Goal: Information Seeking & Learning: Learn about a topic

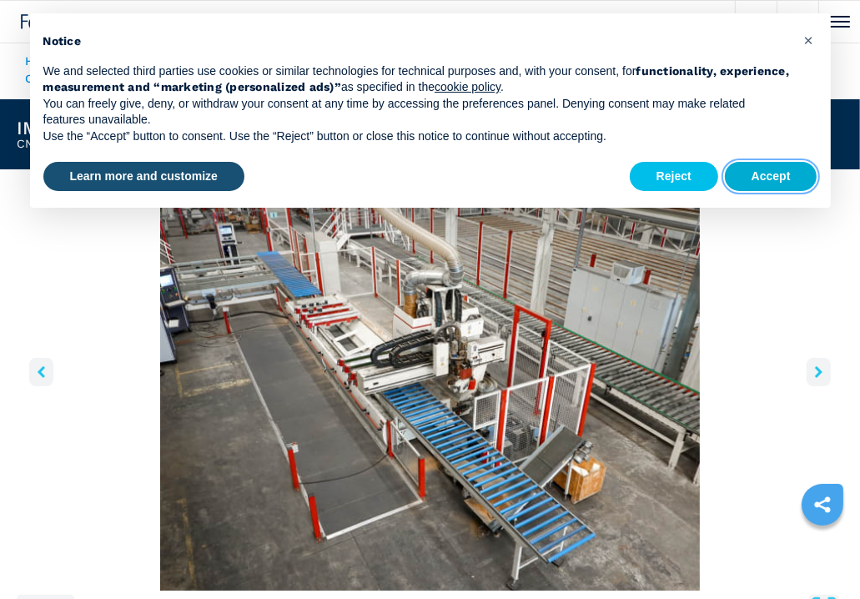
click at [793, 174] on button "Accept" at bounding box center [771, 177] width 93 height 30
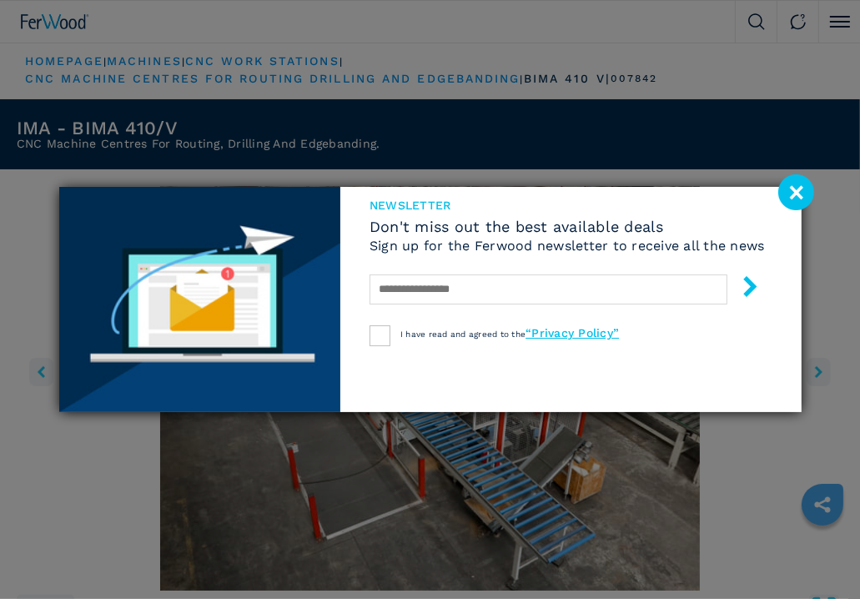
click at [789, 198] on image at bounding box center [796, 192] width 36 height 36
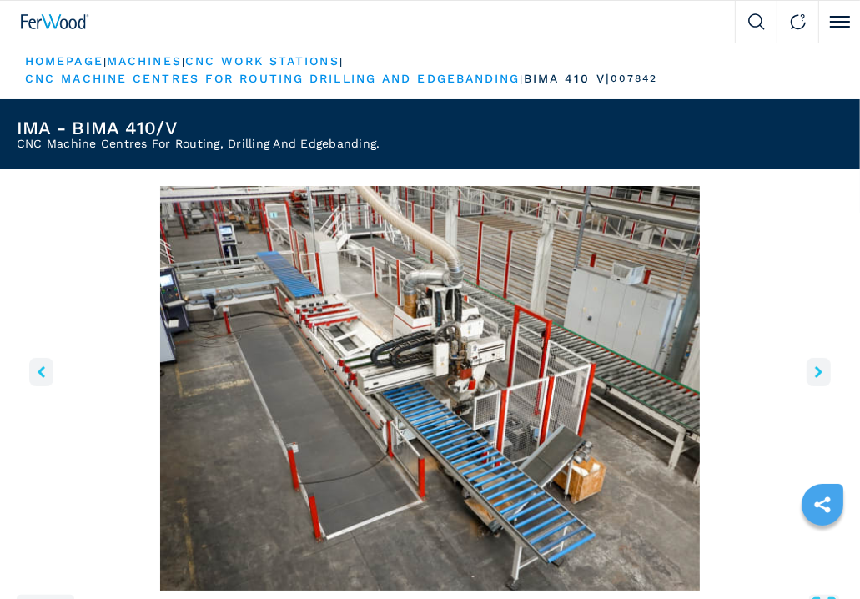
click at [813, 376] on button "right-button" at bounding box center [819, 372] width 24 height 28
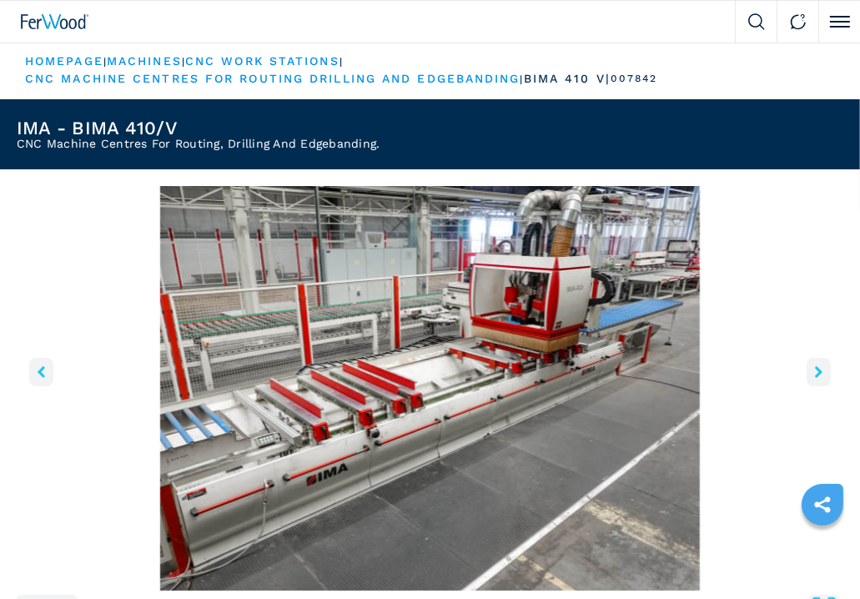
click at [815, 375] on icon "right-button" at bounding box center [819, 372] width 8 height 12
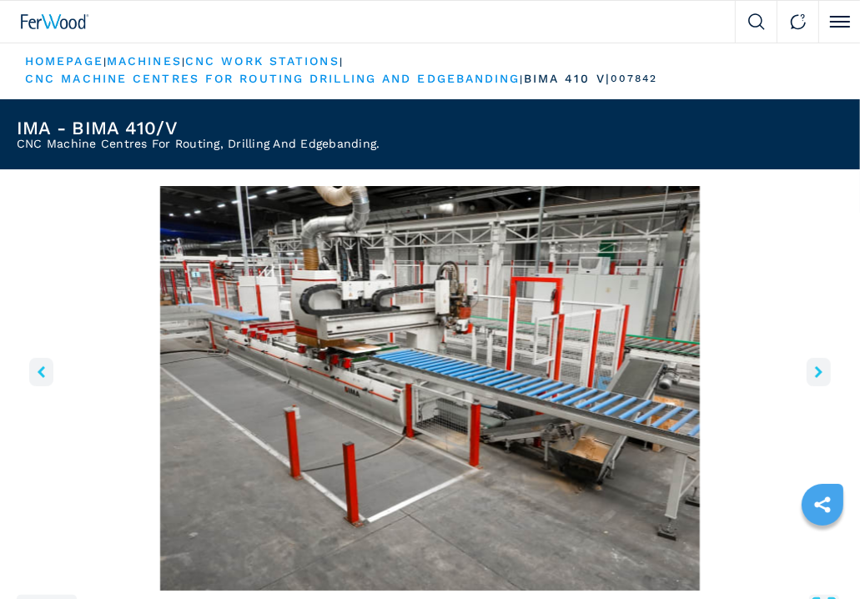
click at [815, 375] on icon "right-button" at bounding box center [819, 372] width 8 height 12
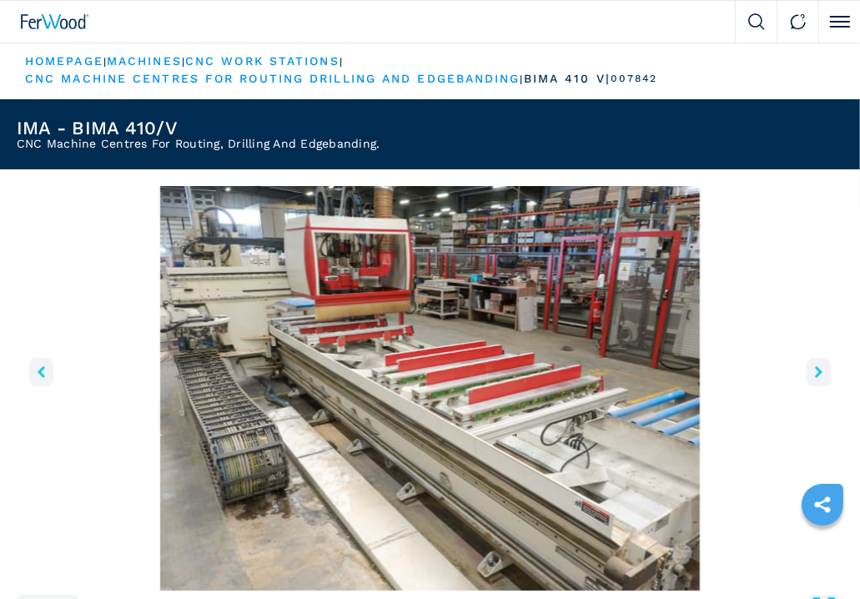
click at [815, 375] on icon "right-button" at bounding box center [819, 372] width 8 height 12
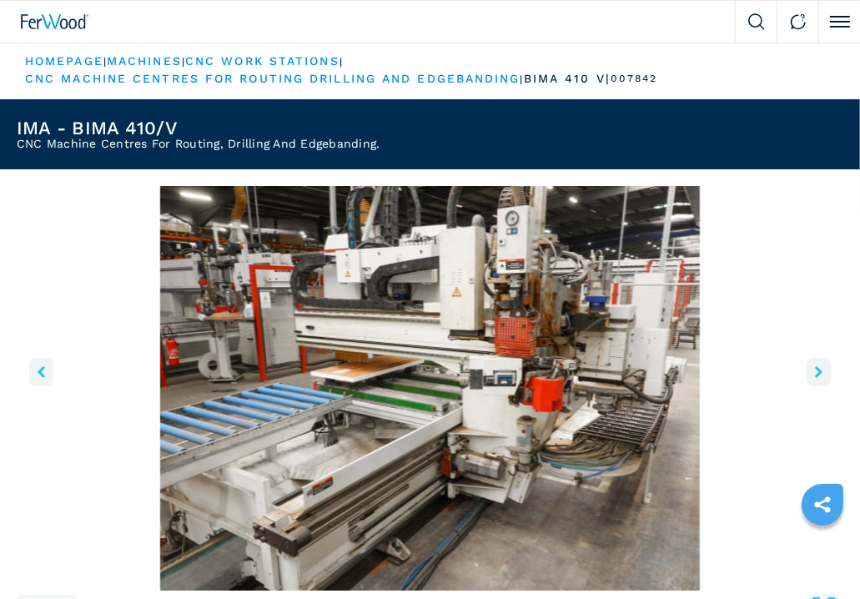
click at [815, 375] on icon "right-button" at bounding box center [819, 372] width 8 height 12
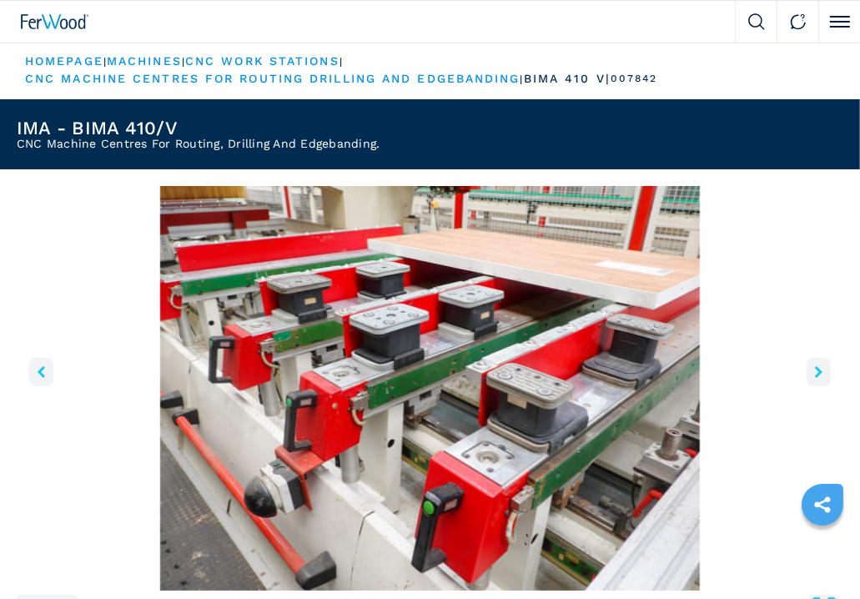
click at [815, 375] on icon "right-button" at bounding box center [819, 372] width 8 height 12
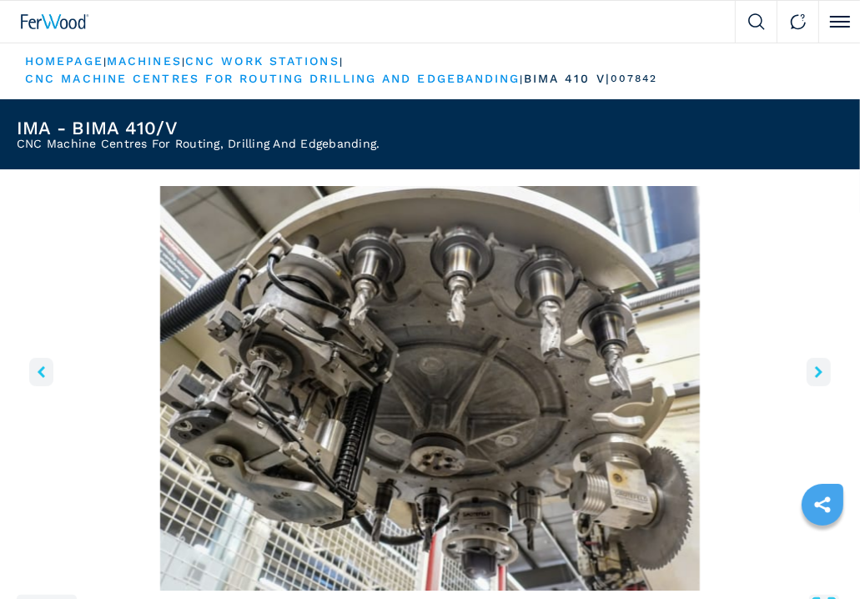
click at [818, 370] on icon "right-button" at bounding box center [819, 372] width 8 height 12
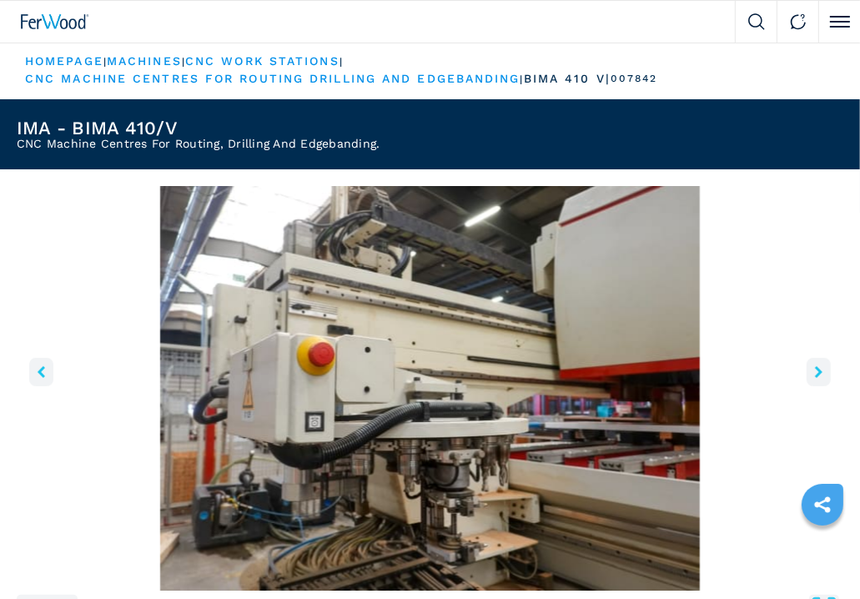
click at [818, 370] on icon "right-button" at bounding box center [819, 372] width 8 height 12
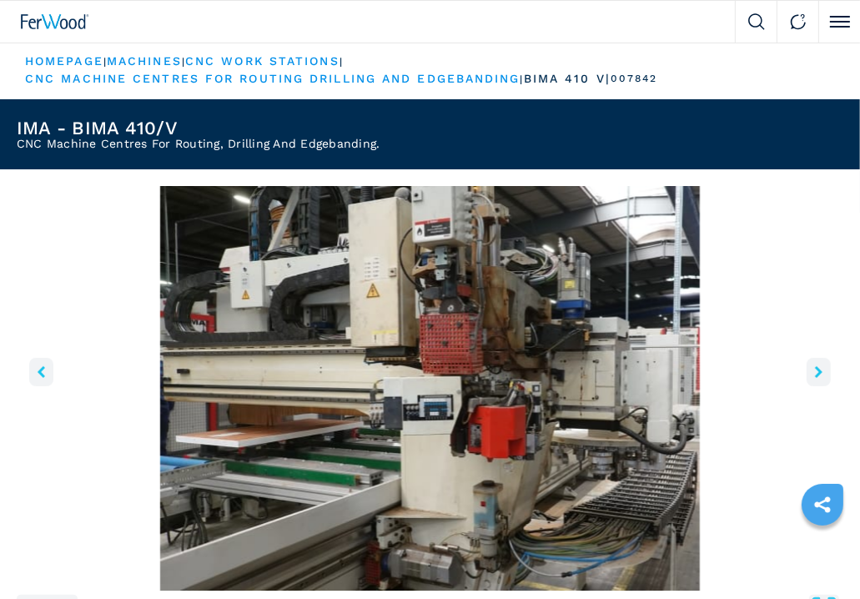
click at [818, 370] on icon "right-button" at bounding box center [819, 372] width 8 height 12
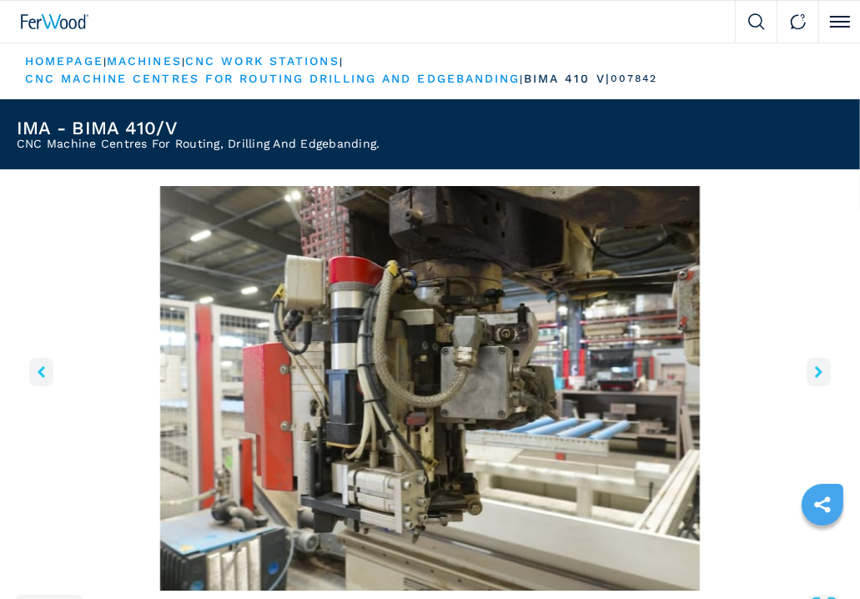
click at [818, 370] on icon "right-button" at bounding box center [819, 372] width 8 height 12
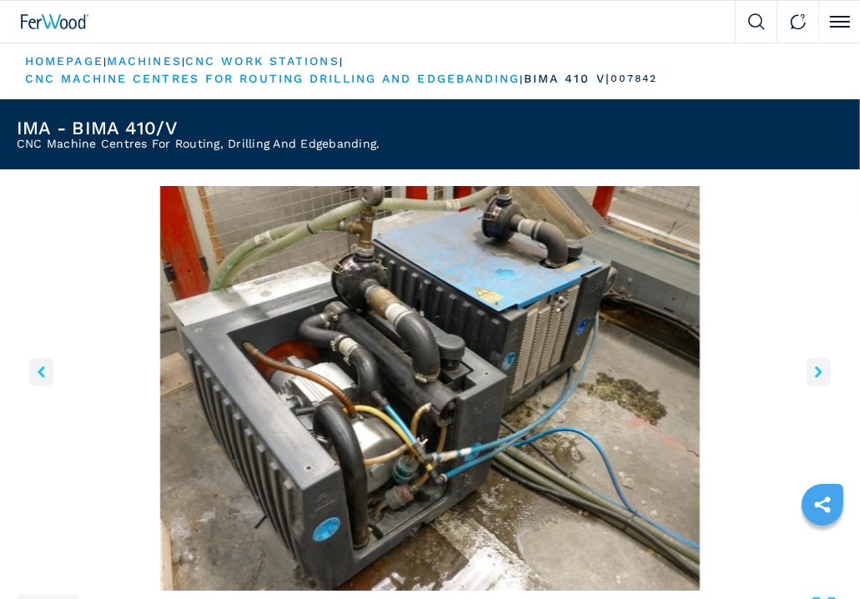
click at [818, 370] on icon "right-button" at bounding box center [819, 372] width 8 height 12
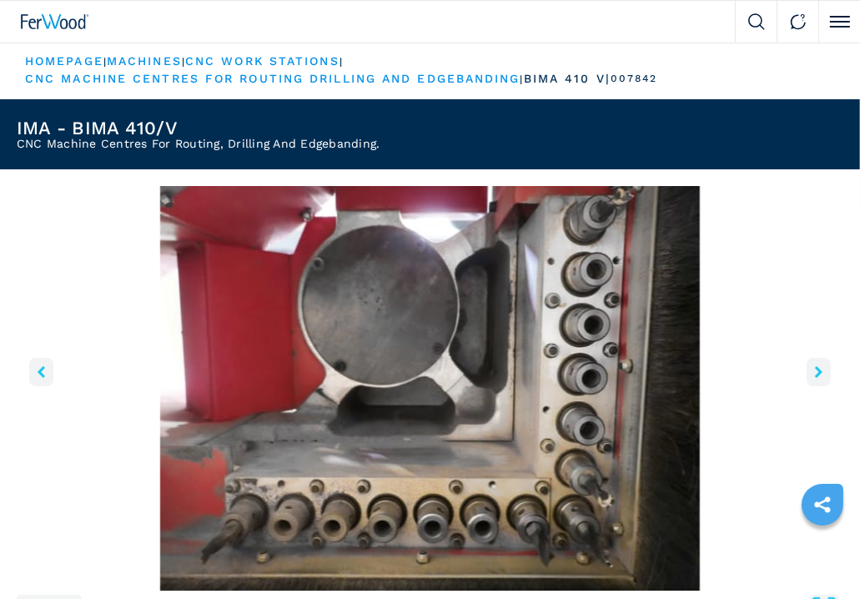
click at [818, 370] on icon "right-button" at bounding box center [819, 372] width 8 height 12
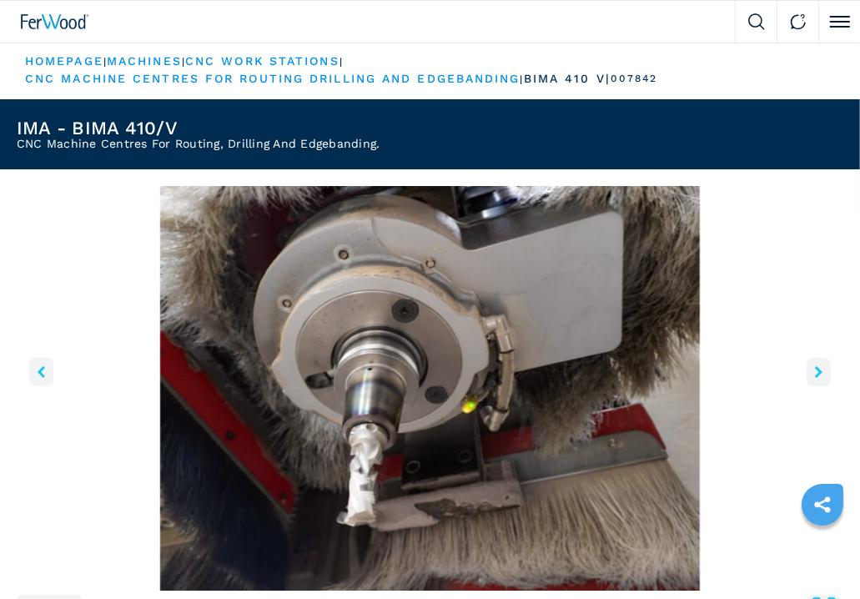
click at [818, 370] on icon "right-button" at bounding box center [819, 372] width 8 height 12
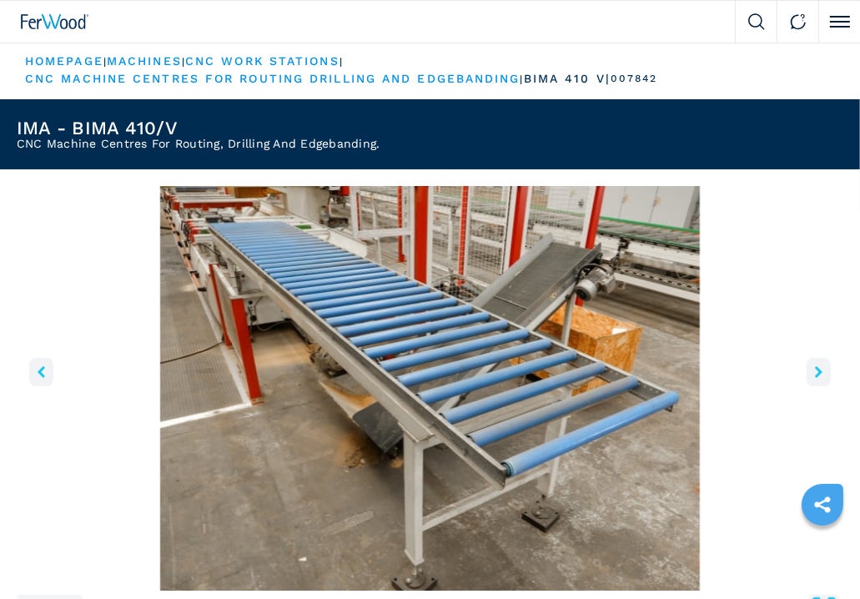
click at [818, 370] on icon "right-button" at bounding box center [819, 372] width 8 height 12
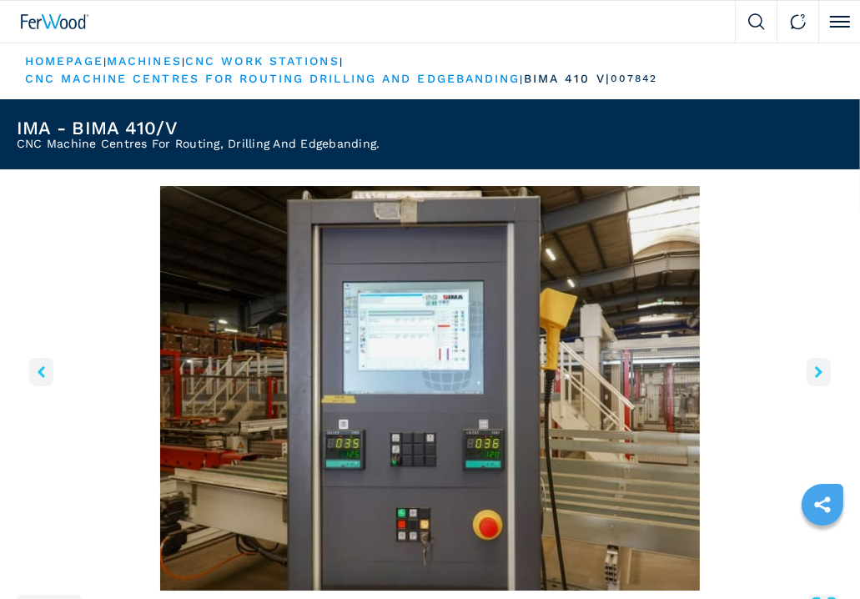
click at [818, 370] on icon "right-button" at bounding box center [819, 372] width 8 height 12
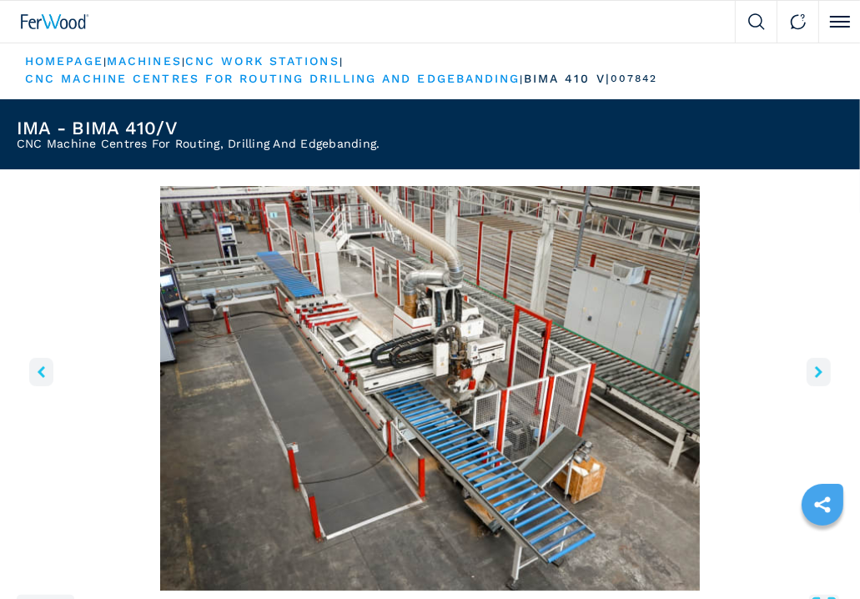
click at [38, 363] on button "left-button" at bounding box center [41, 372] width 24 height 28
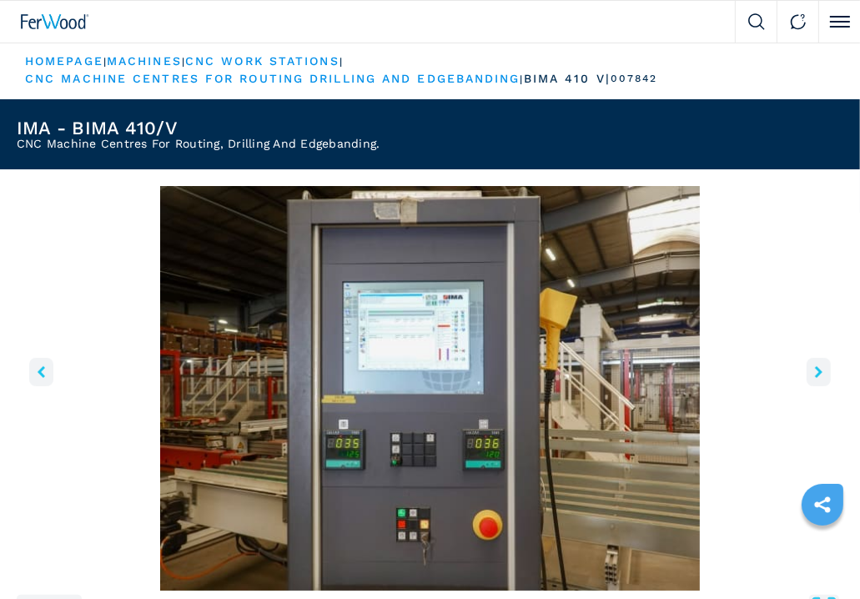
click at [38, 363] on button "left-button" at bounding box center [41, 372] width 24 height 28
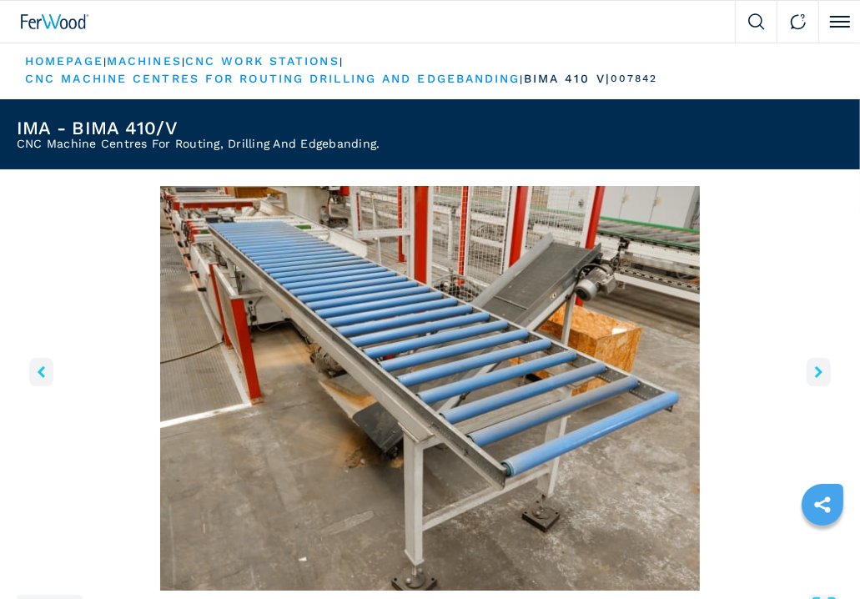
click at [38, 363] on button "left-button" at bounding box center [41, 372] width 24 height 28
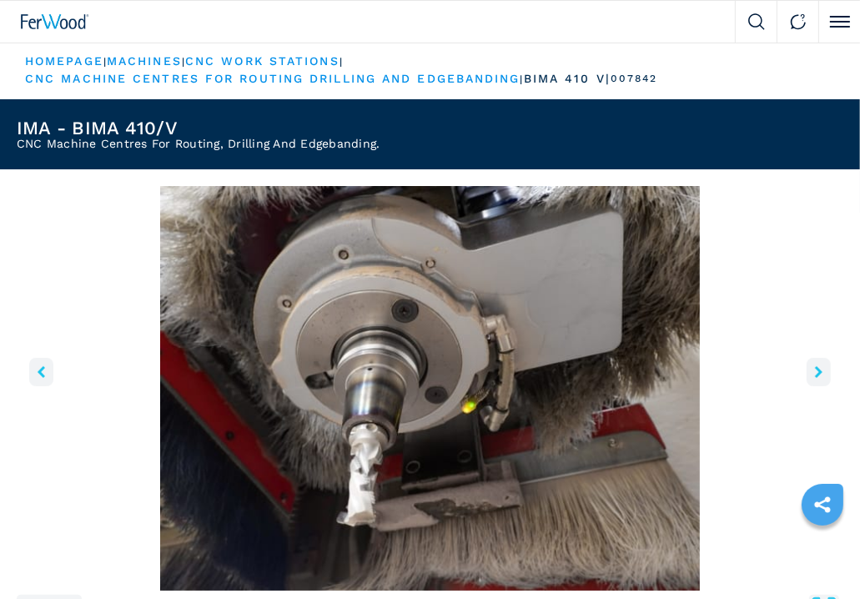
click at [38, 363] on button "left-button" at bounding box center [41, 372] width 24 height 28
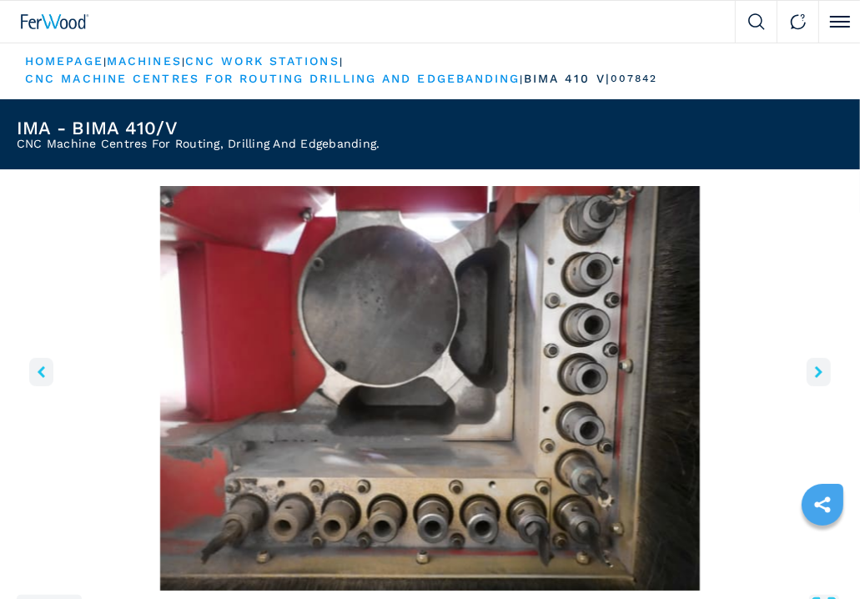
click at [38, 363] on button "left-button" at bounding box center [41, 372] width 24 height 28
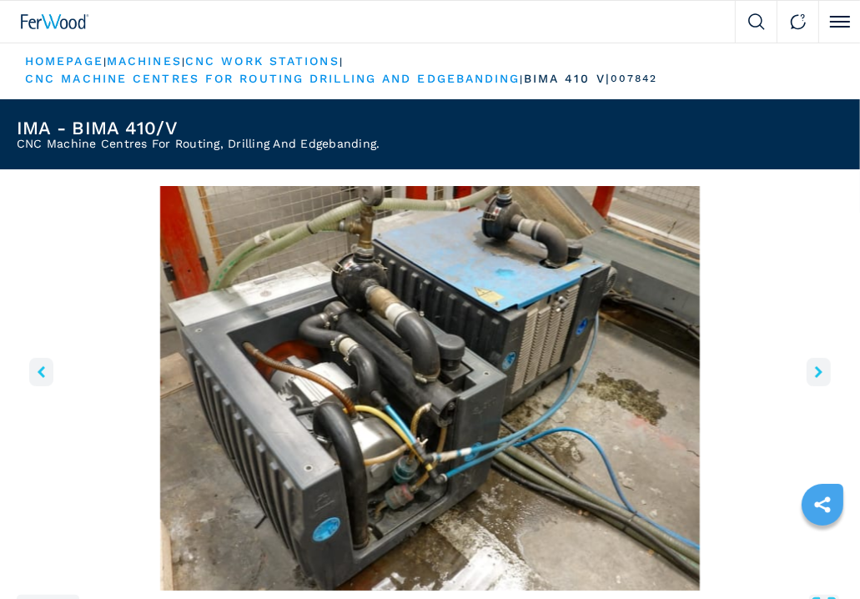
click at [38, 363] on button "left-button" at bounding box center [41, 372] width 24 height 28
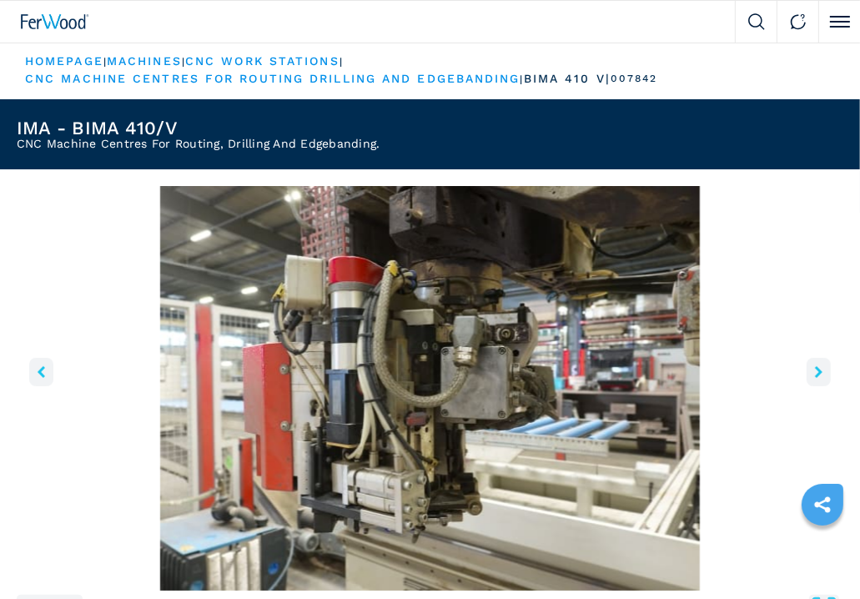
click at [38, 363] on button "left-button" at bounding box center [41, 372] width 24 height 28
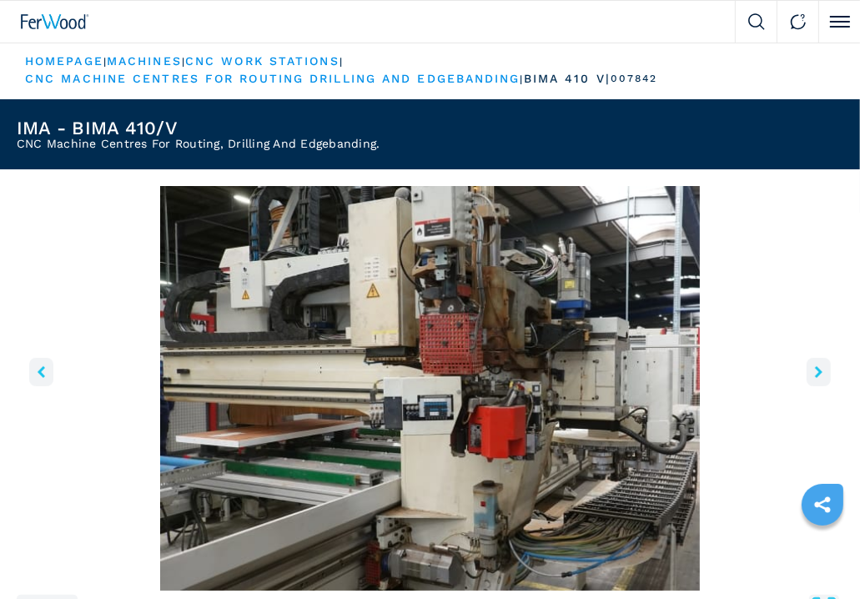
click at [38, 363] on button "left-button" at bounding box center [41, 372] width 24 height 28
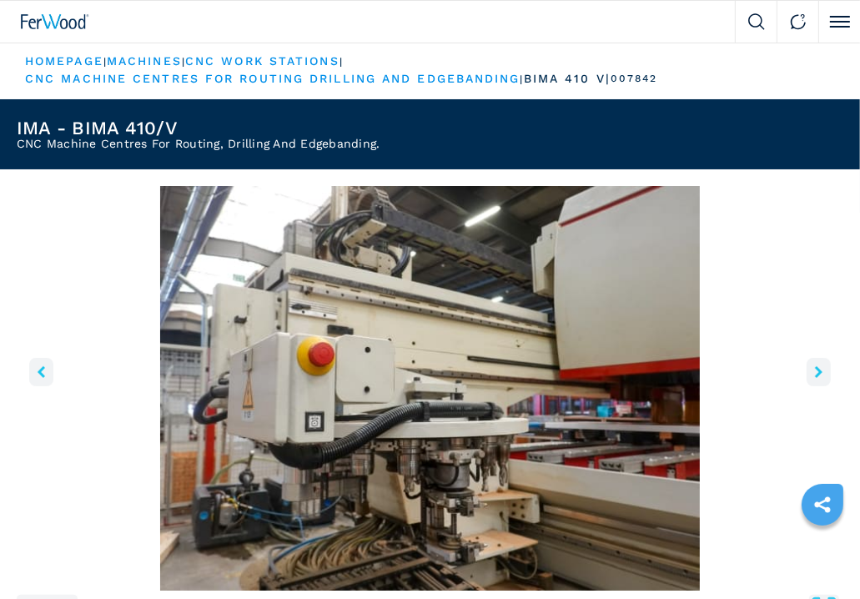
click at [38, 363] on button "left-button" at bounding box center [41, 372] width 24 height 28
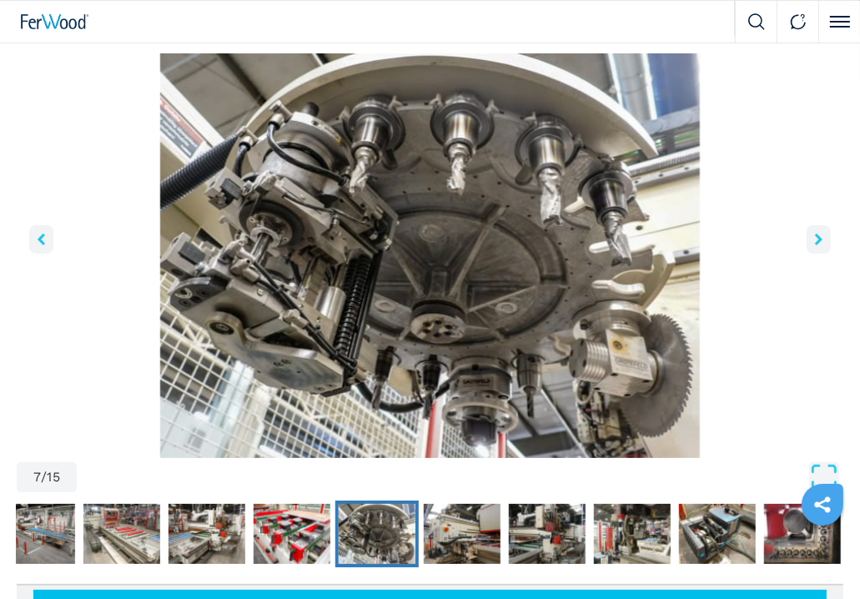
scroll to position [160, 0]
